Goal: Find specific page/section: Find specific page/section

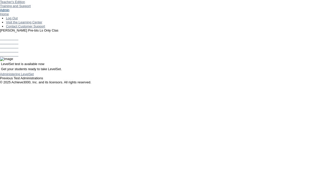
click at [9, 12] on link "Admin" at bounding box center [4, 10] width 9 height 4
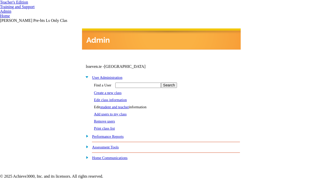
click at [119, 106] on link "student and teacher" at bounding box center [114, 107] width 29 height 4
